Goal: Task Accomplishment & Management: Manage account settings

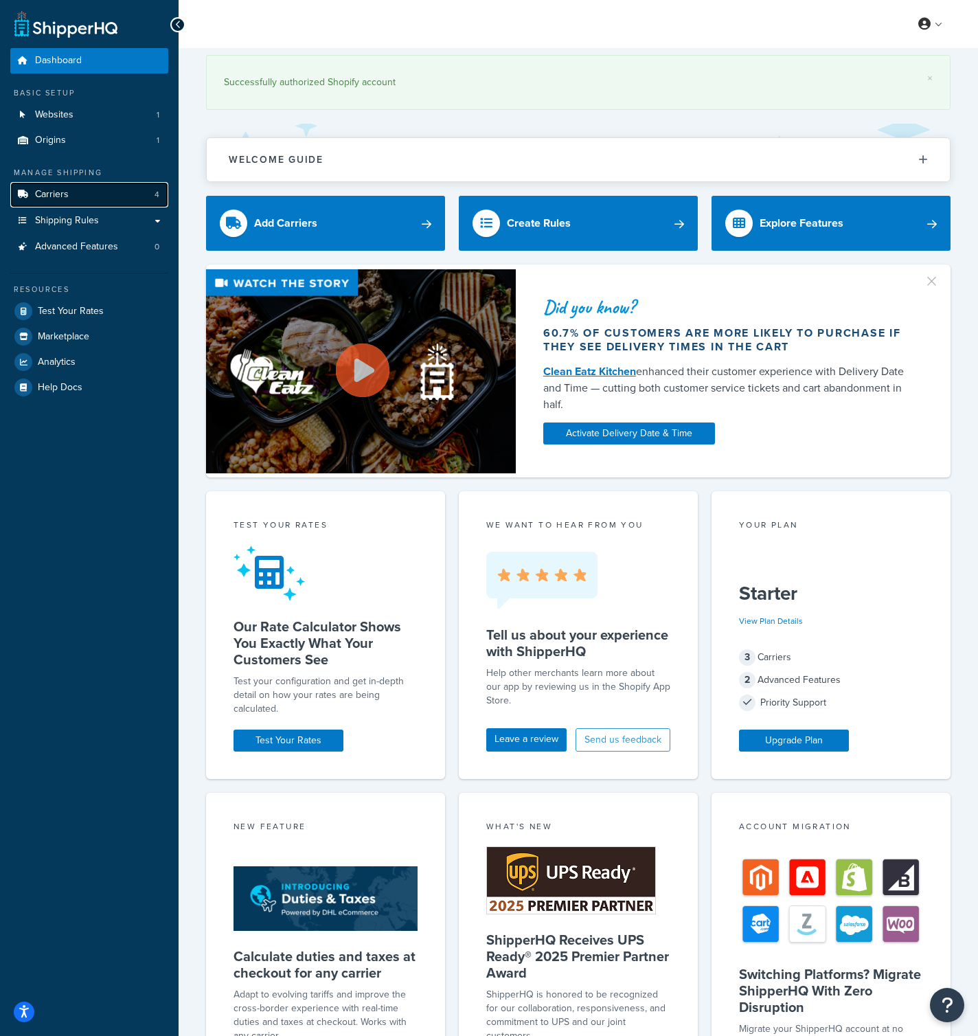
click at [66, 194] on span "Carriers" at bounding box center [52, 195] width 34 height 12
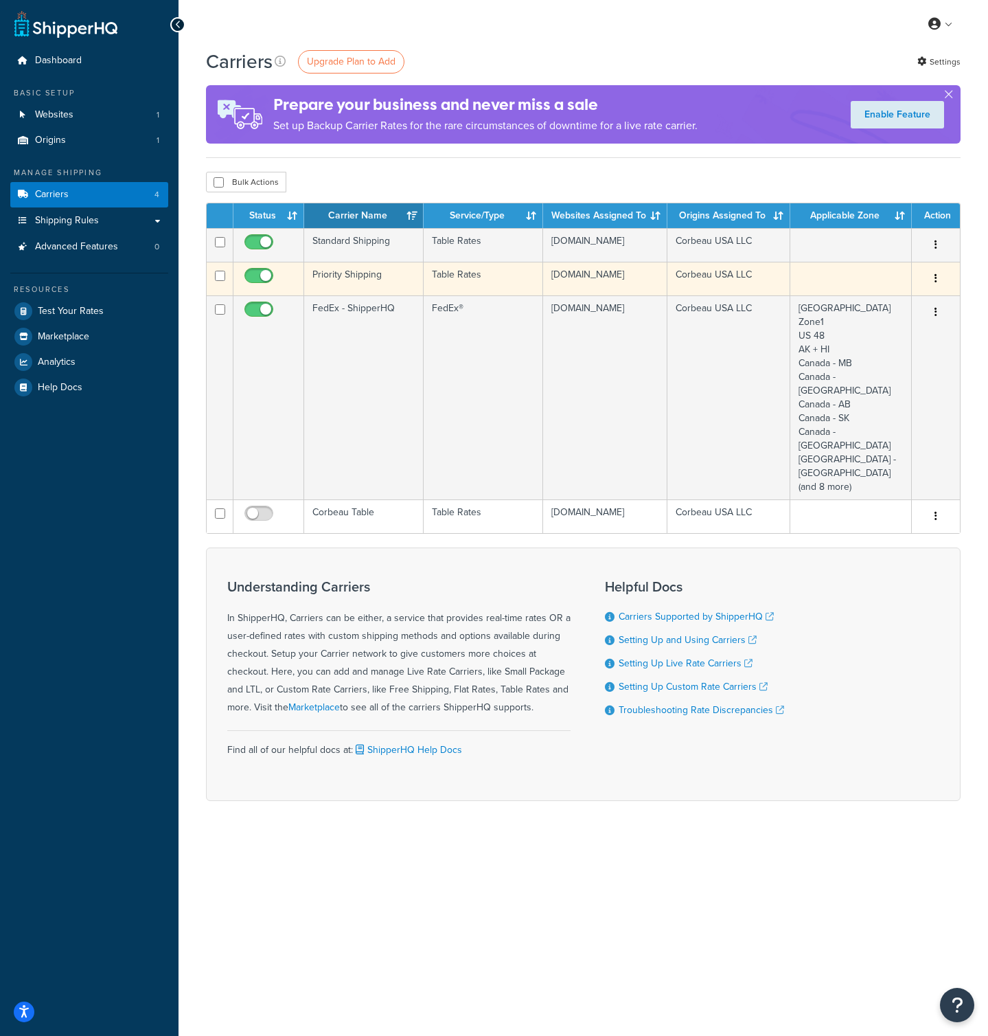
click at [389, 290] on td "Priority Shipping" at bounding box center [364, 279] width 120 height 34
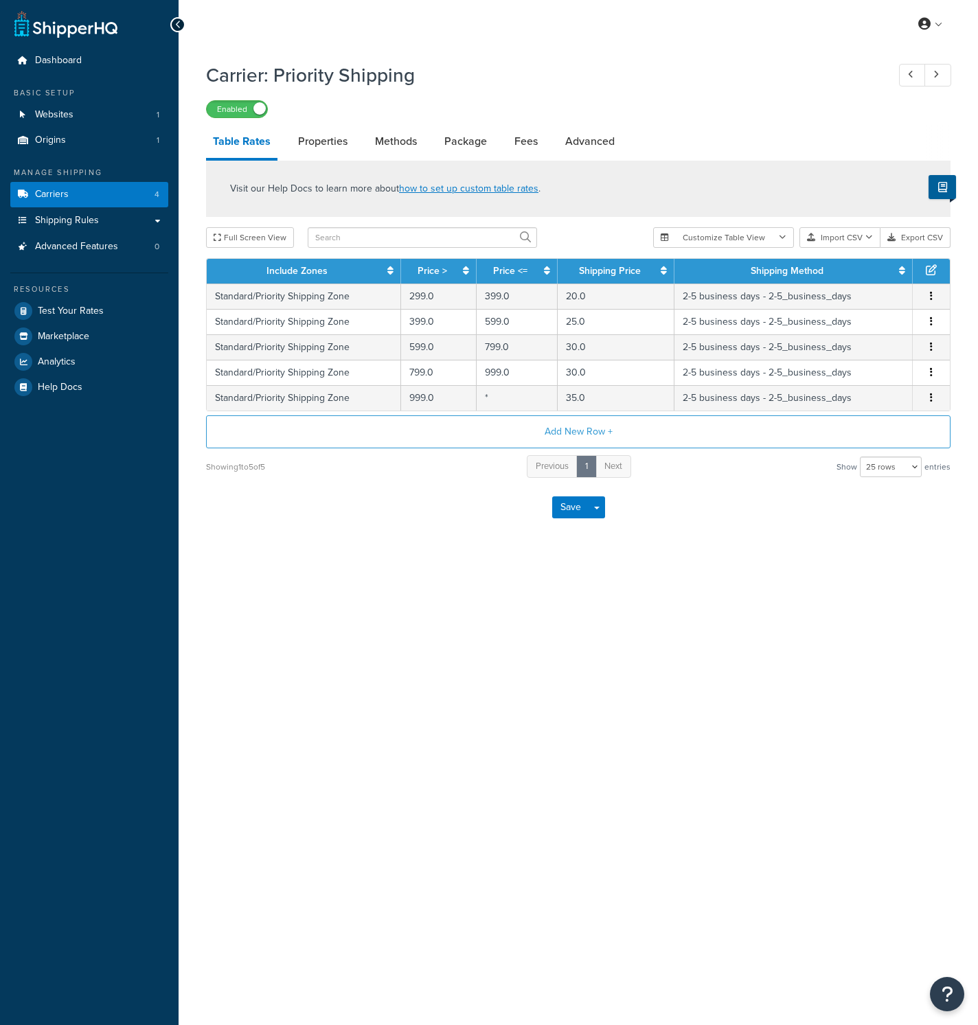
select select "25"
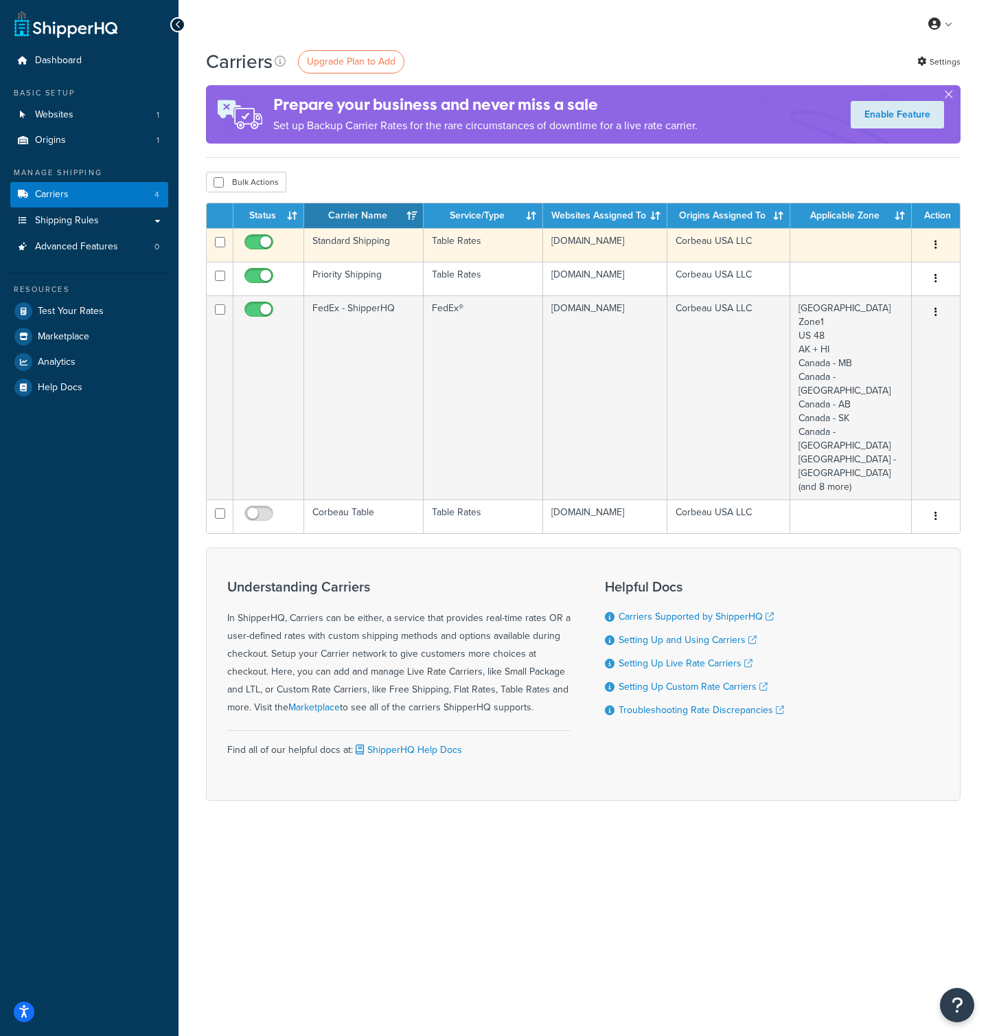
click at [333, 260] on td "Standard Shipping" at bounding box center [364, 245] width 120 height 34
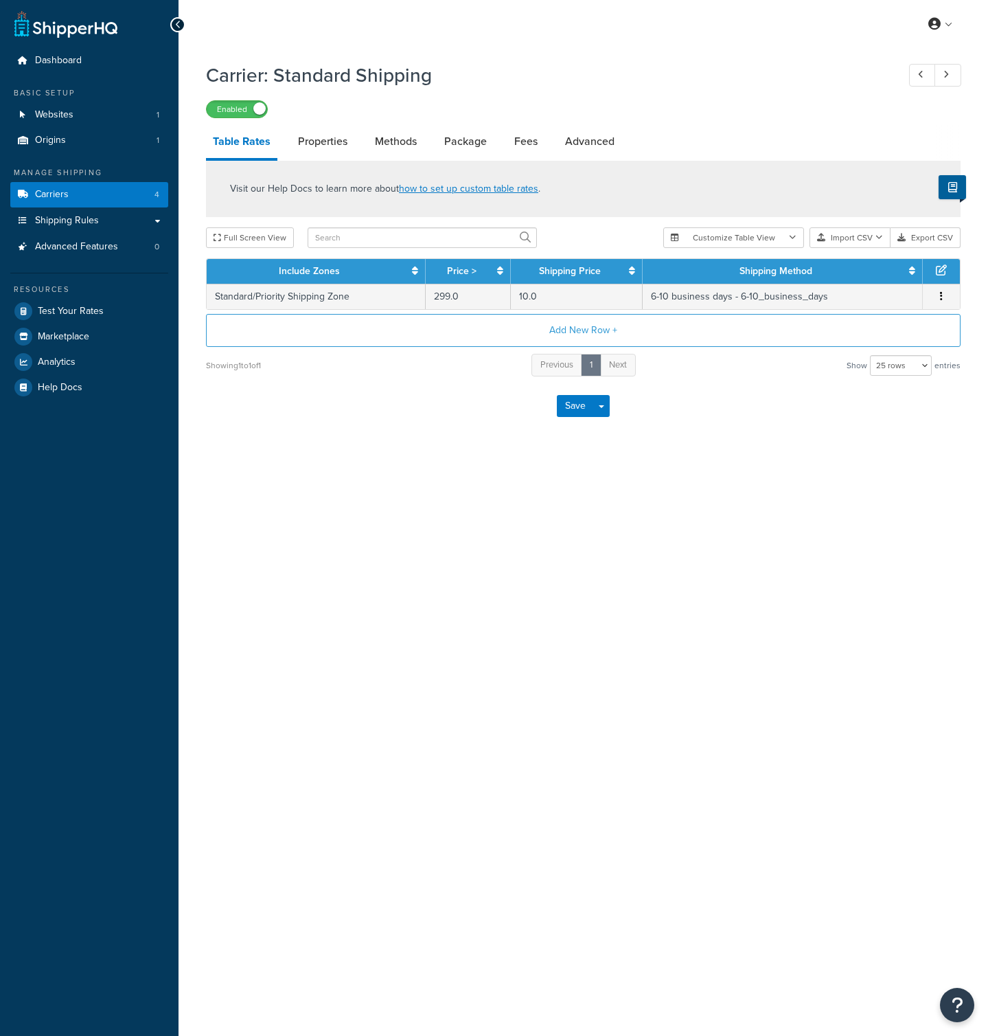
select select "25"
